Goal: Task Accomplishment & Management: Manage account settings

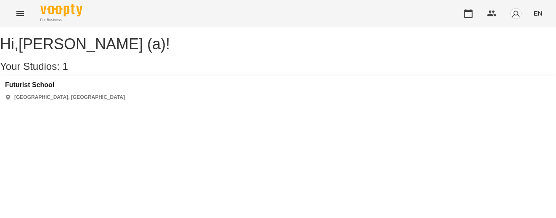
click at [458, 8] on div "For Business EN" at bounding box center [278, 13] width 556 height 27
click at [470, 19] on button "button" at bounding box center [469, 13] width 20 height 20
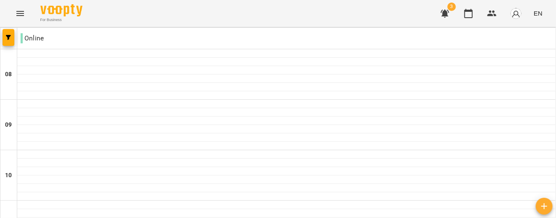
scroll to position [416, 0]
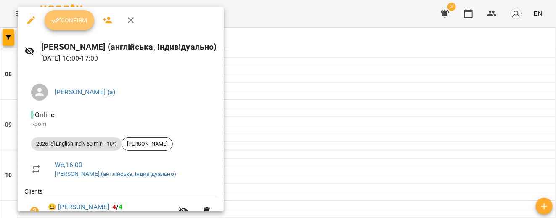
click at [78, 21] on span "Confirm" at bounding box center [69, 20] width 36 height 10
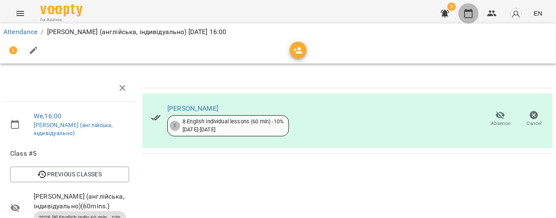
click at [476, 14] on button "button" at bounding box center [469, 13] width 20 height 20
